Goal: Transaction & Acquisition: Purchase product/service

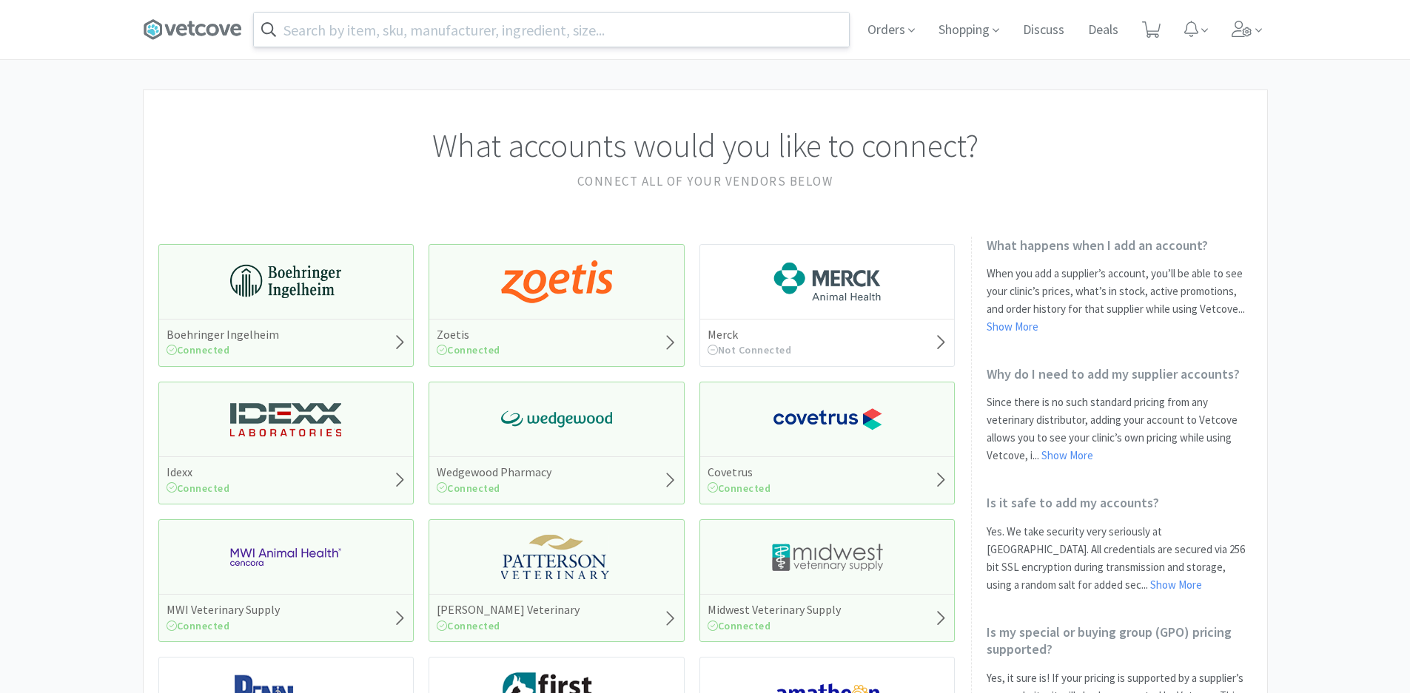
click at [501, 47] on div at bounding box center [551, 30] width 596 height 36
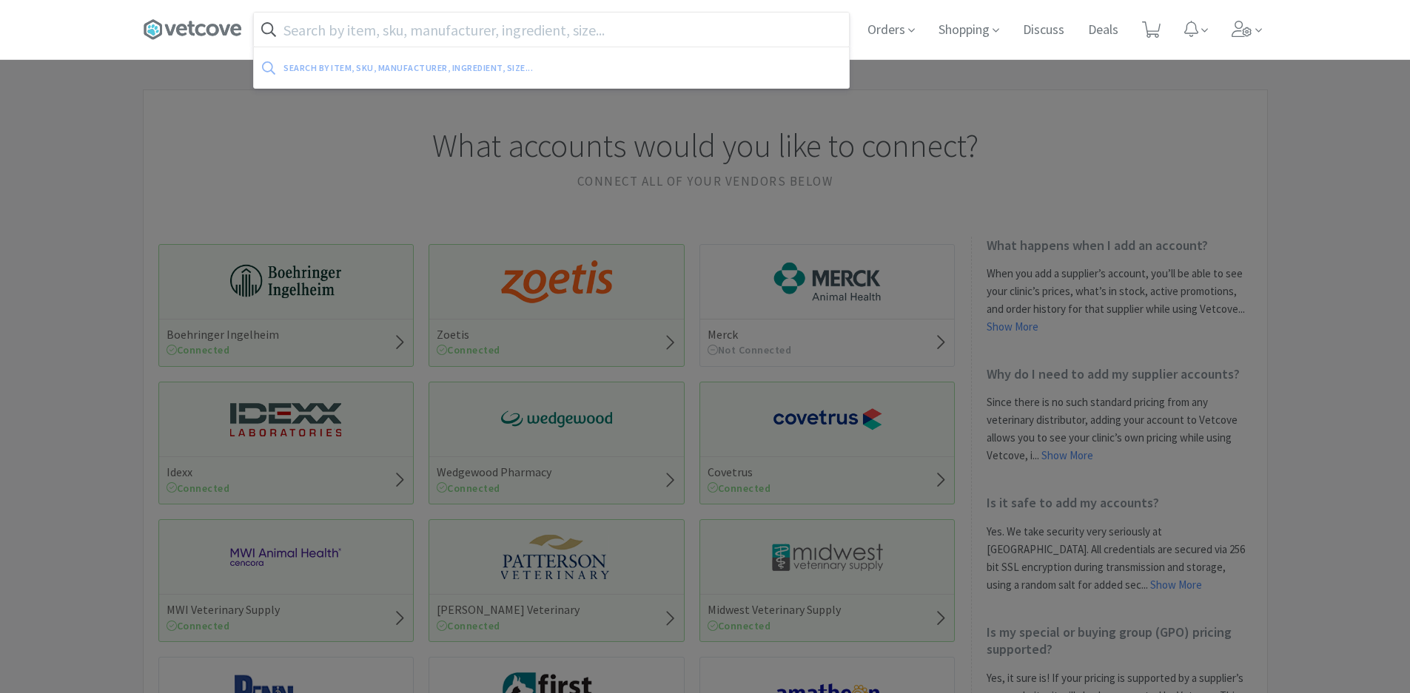
click at [499, 41] on input "text" at bounding box center [551, 30] width 595 height 34
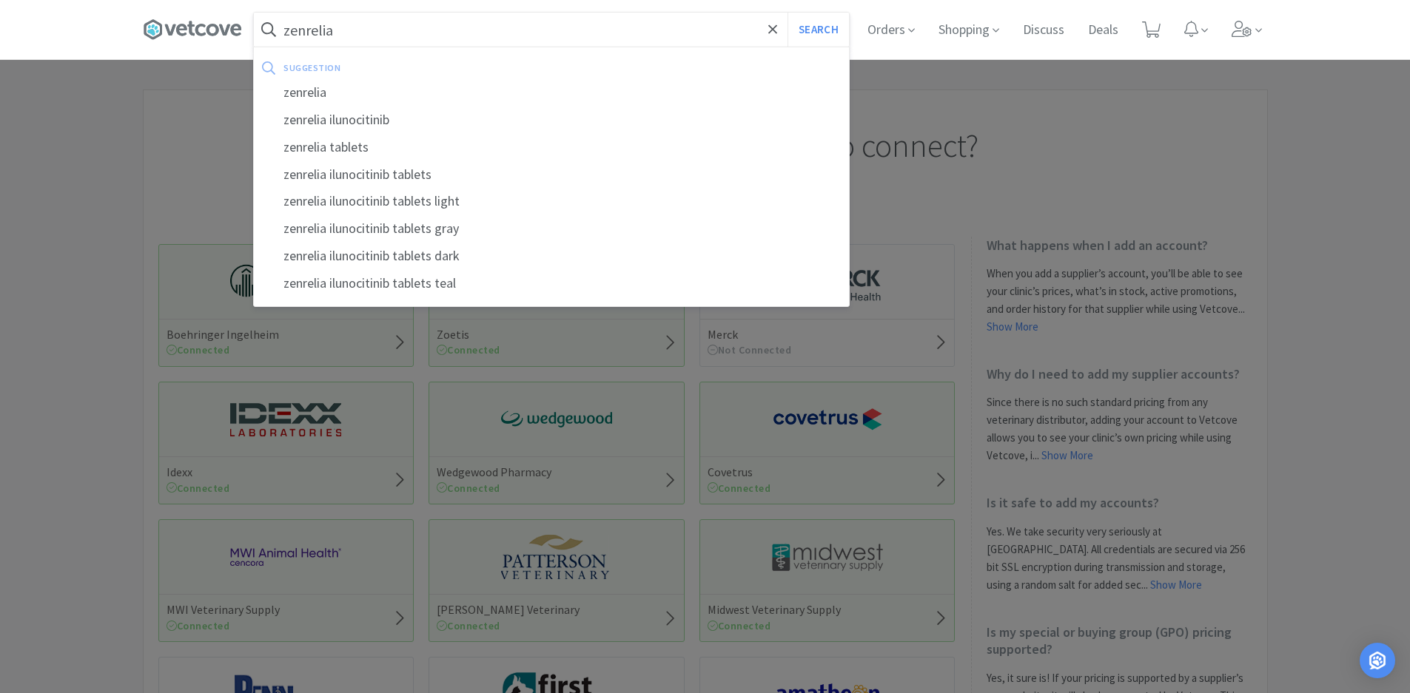
type input "zenrelia"
click at [787, 13] on button "Search" at bounding box center [817, 30] width 61 height 34
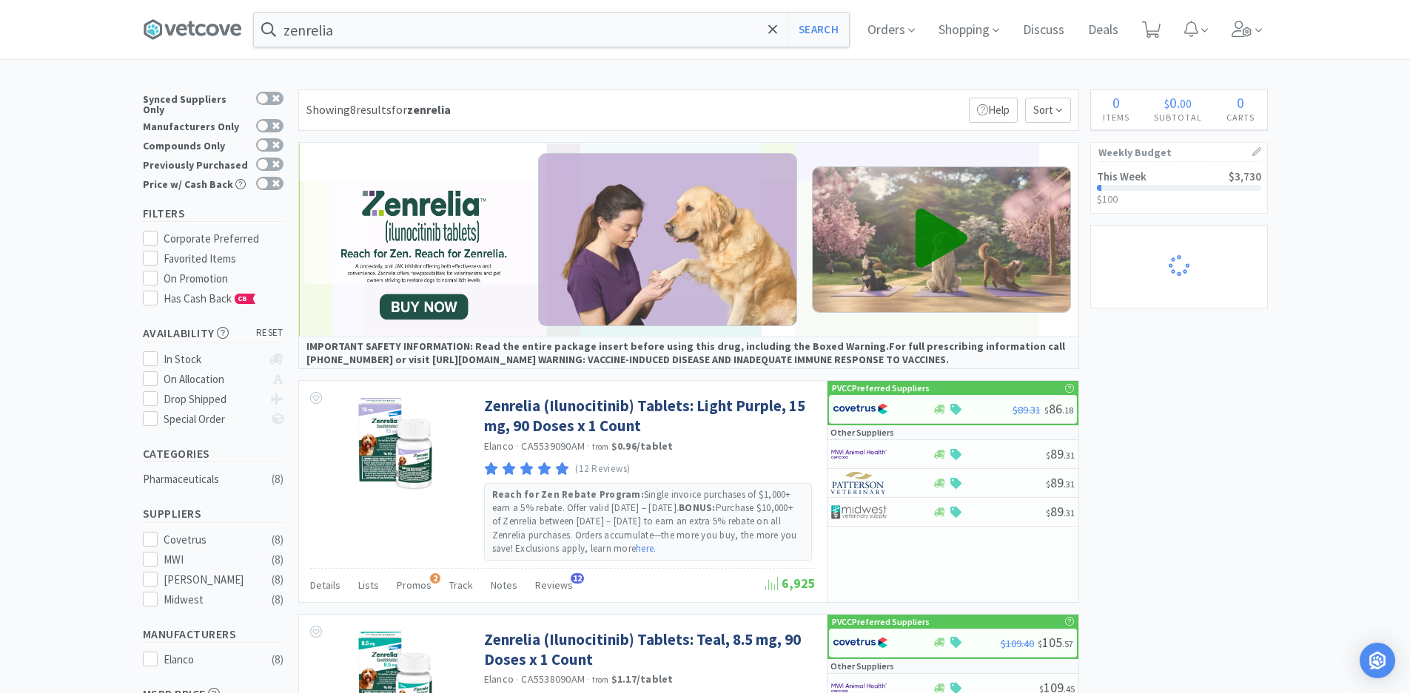
select select "6"
select select "1"
select select "10"
select select "1"
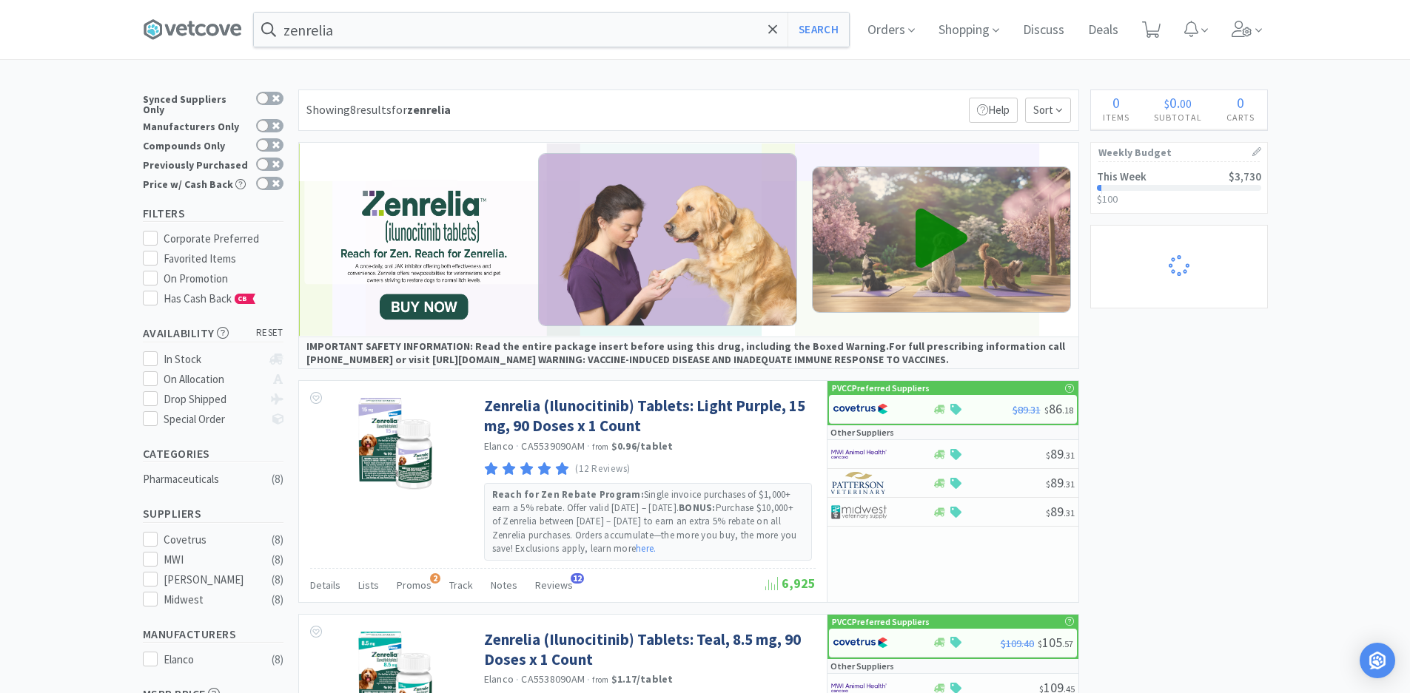
select select "1"
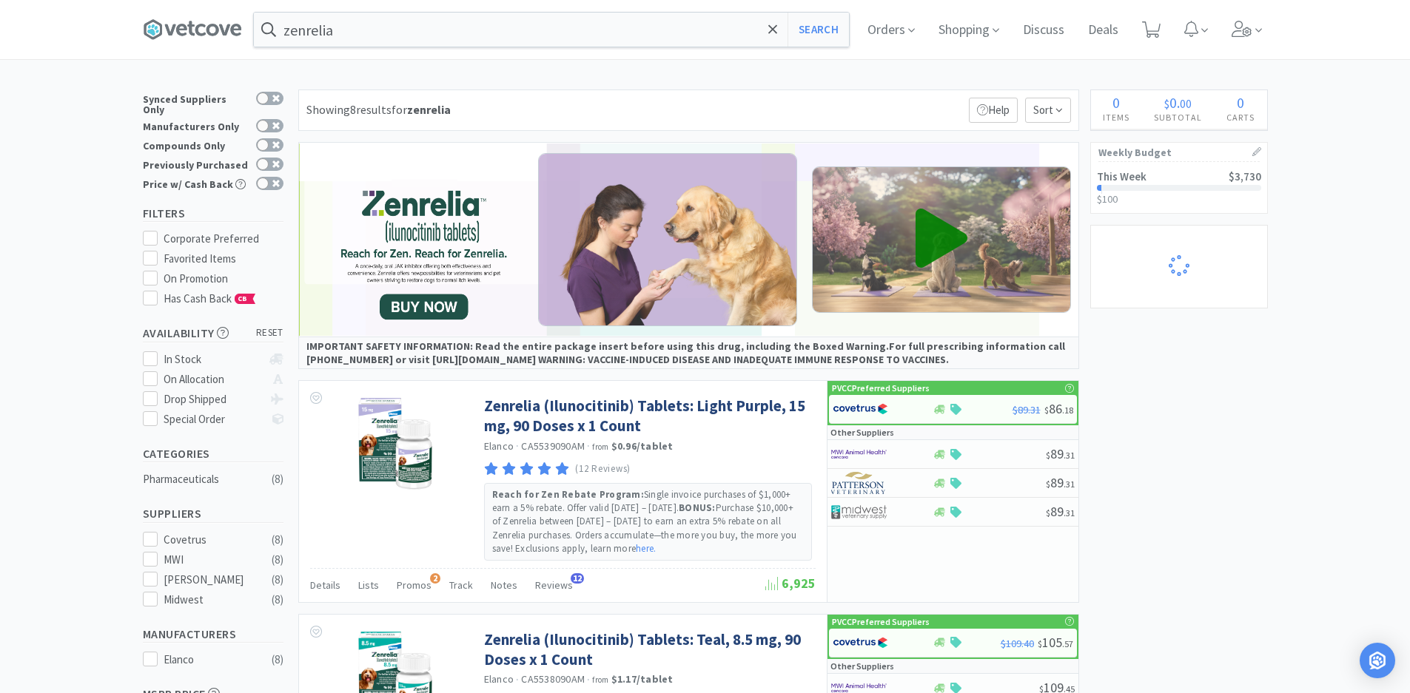
select select "2"
select select "50"
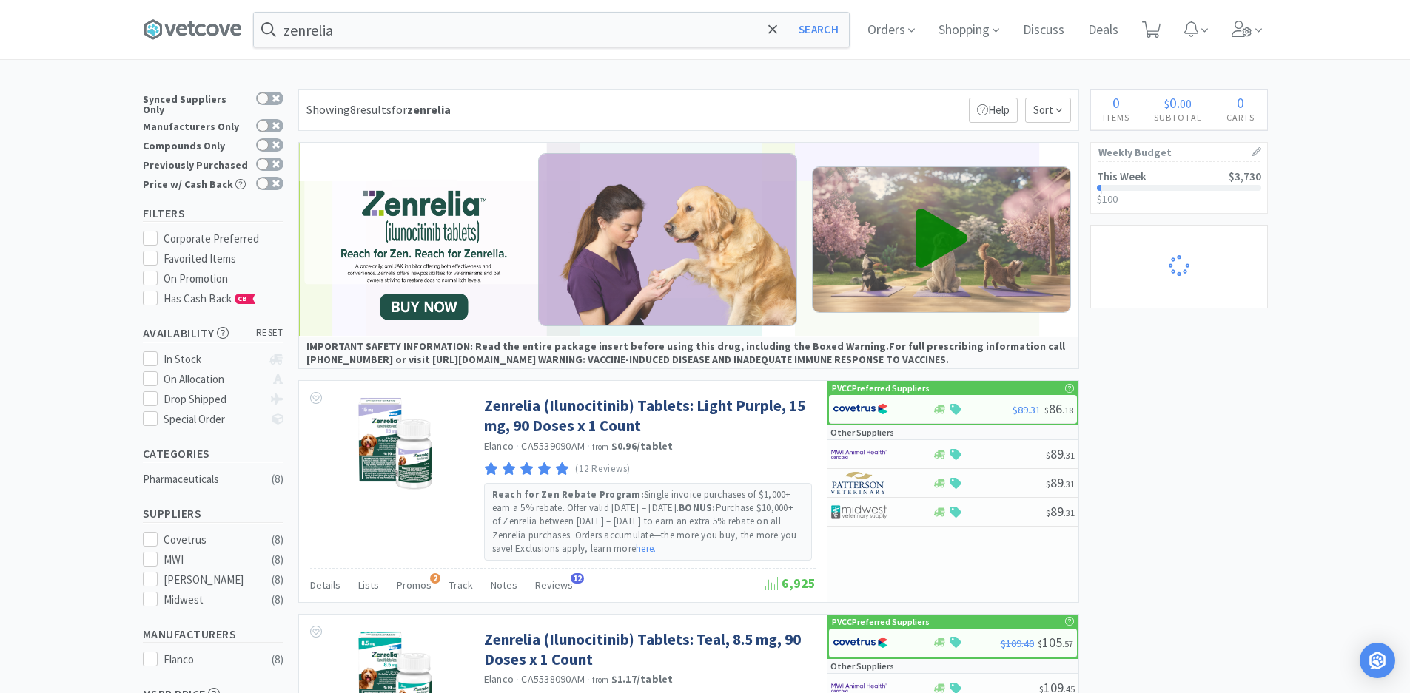
select select "50"
select select "1"
select select "50"
select select "4"
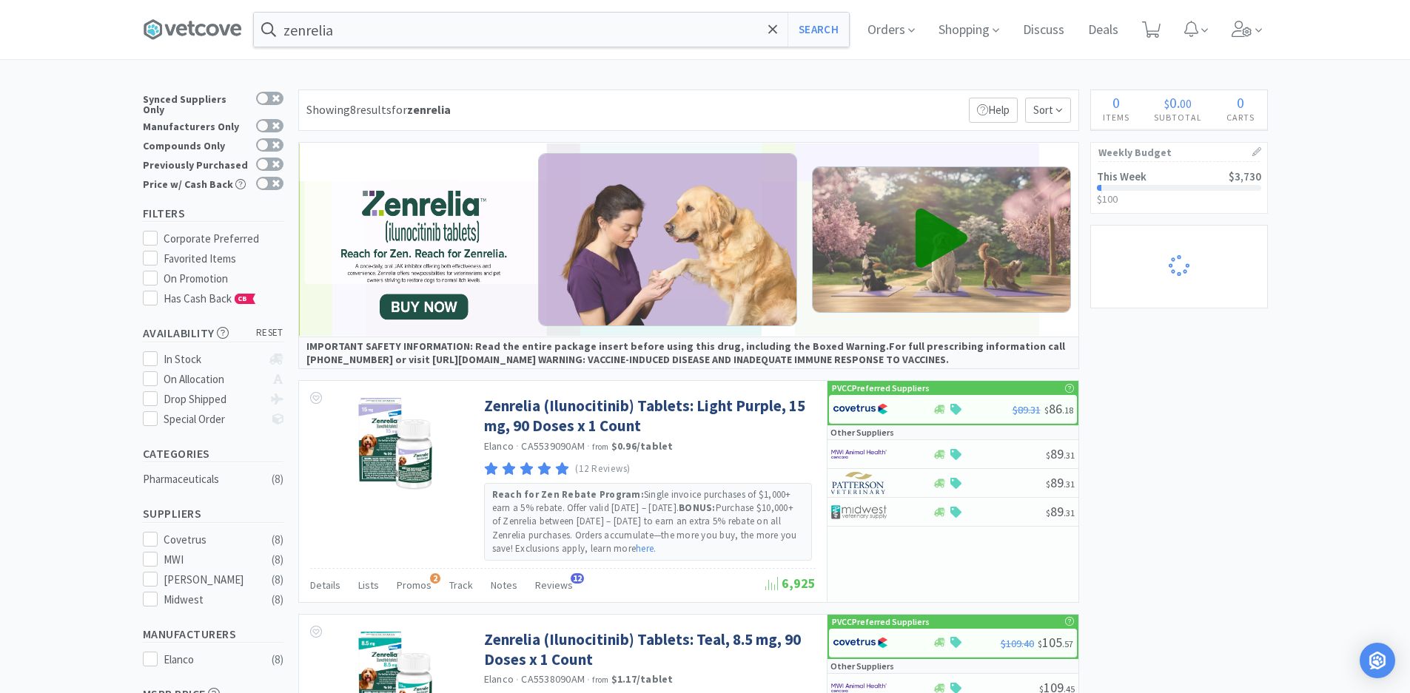
select select "1"
select select "3"
select select "1"
select select "2"
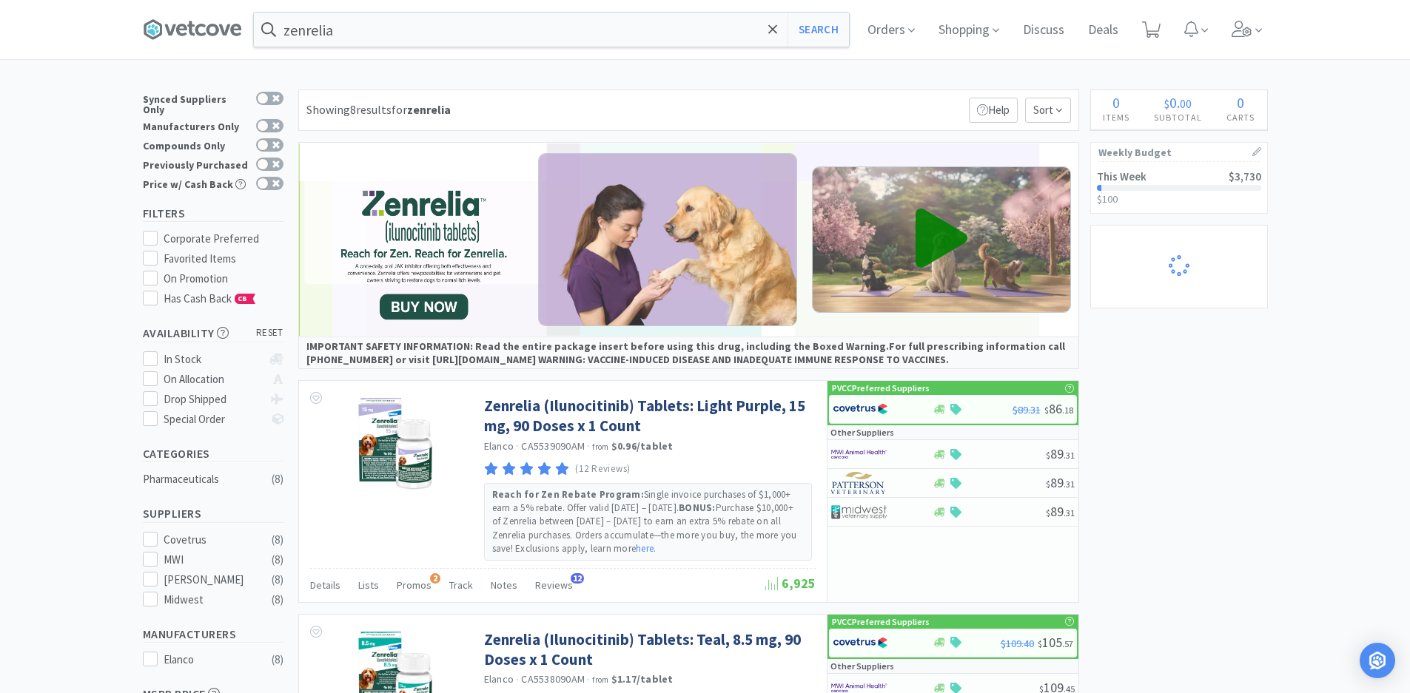
select select "2"
select select "10"
select select "2"
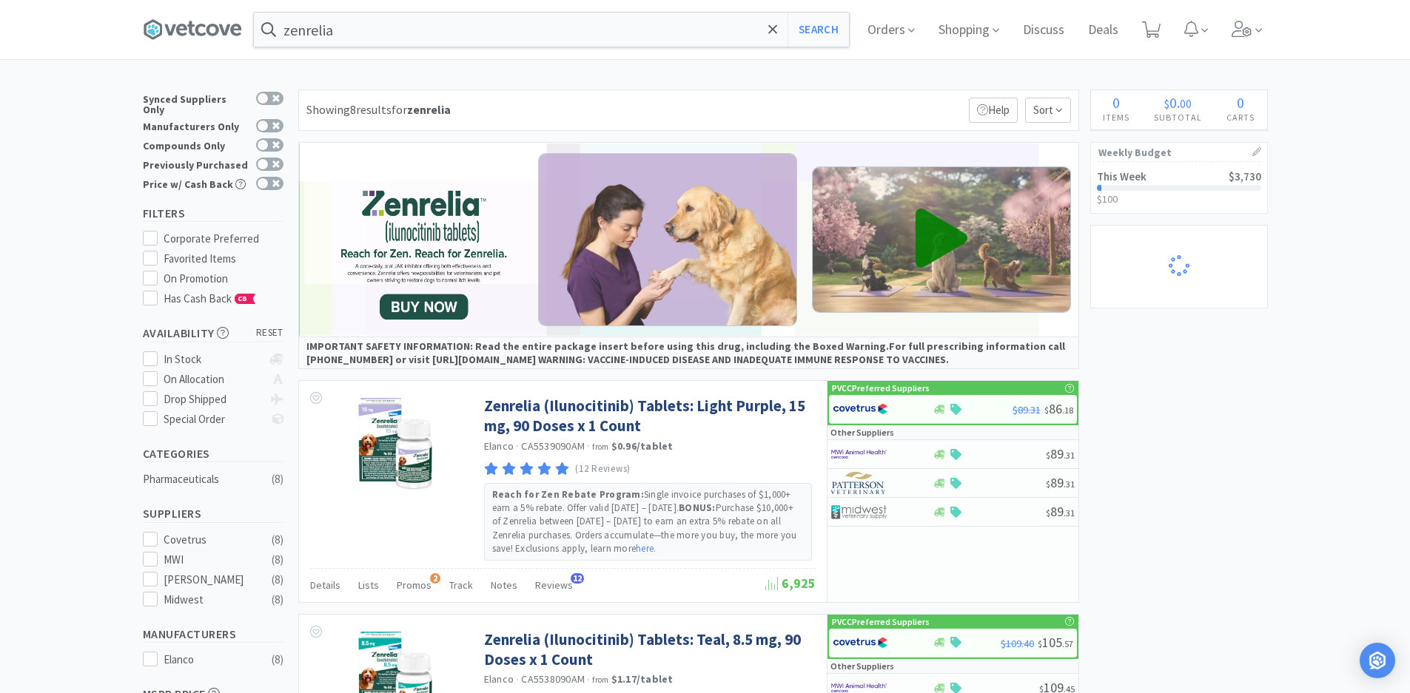
select select "3"
select select "1"
select select "10"
select select "1"
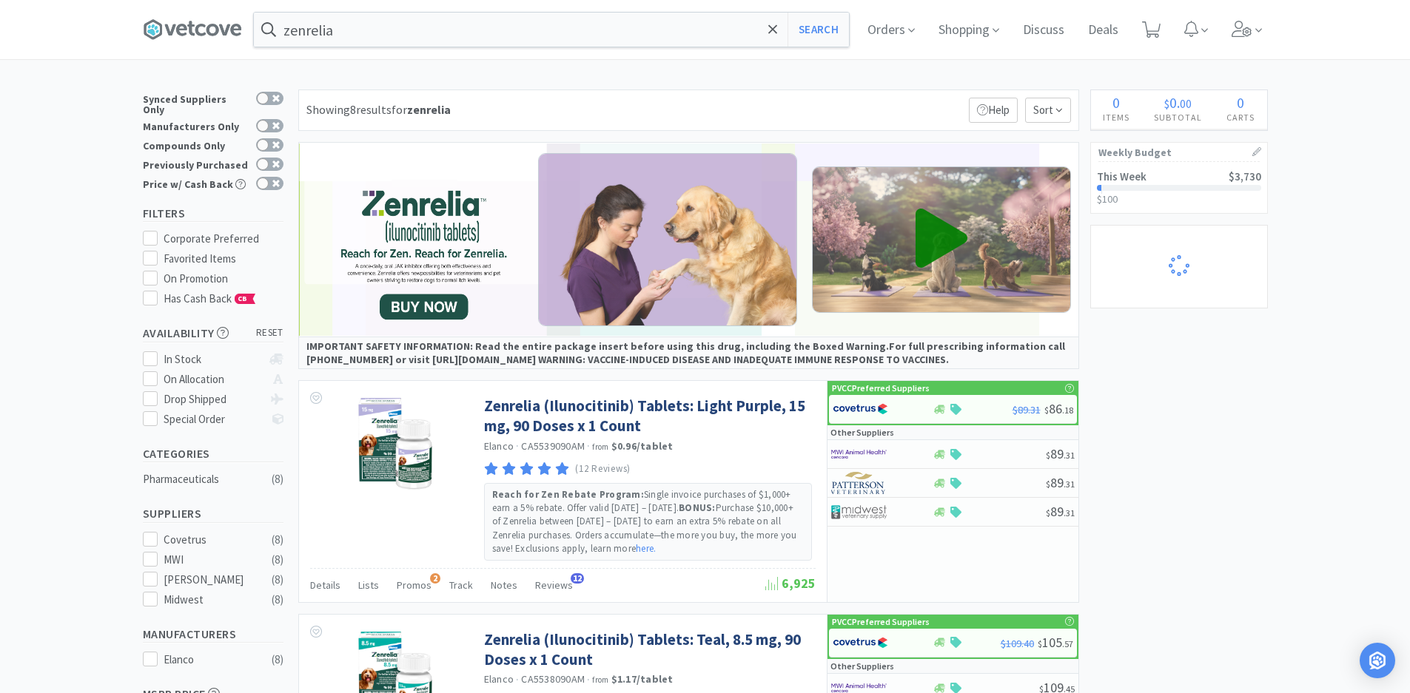
select select "12"
select select "1"
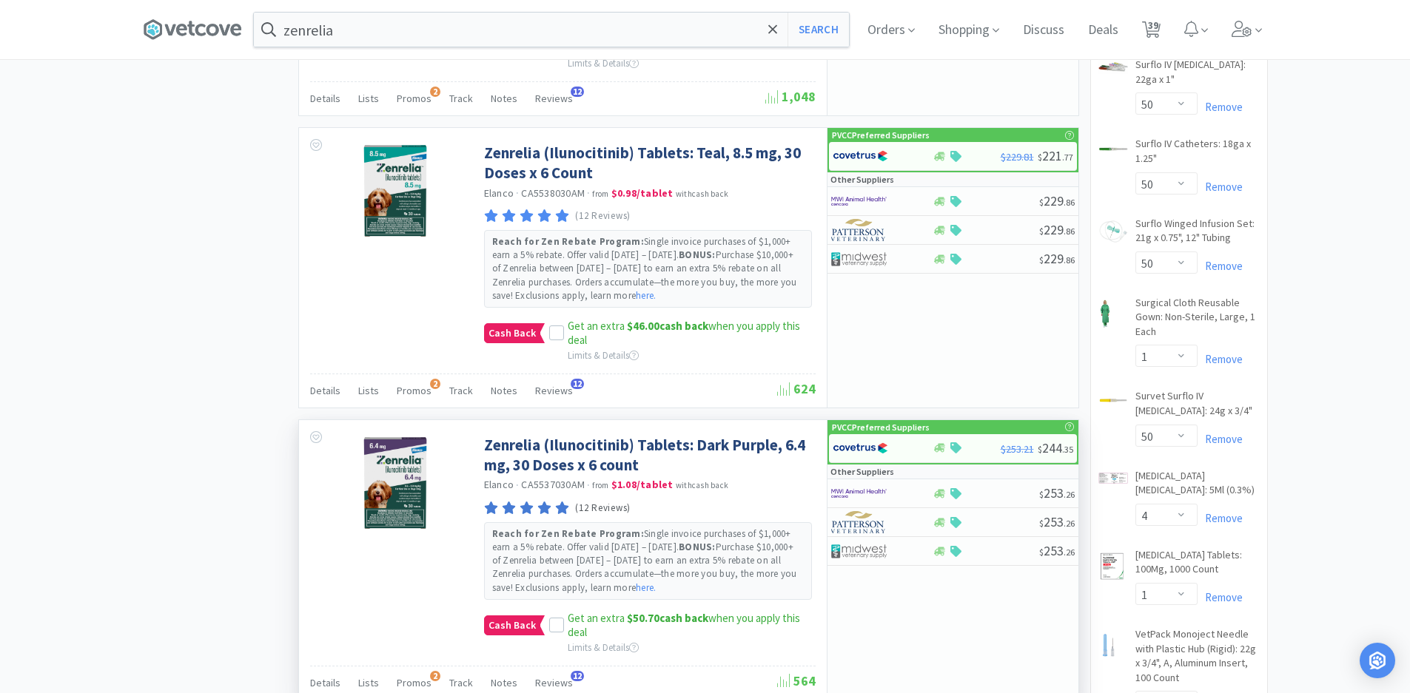
scroll to position [1702, 0]
